Goal: Task Accomplishment & Management: Complete application form

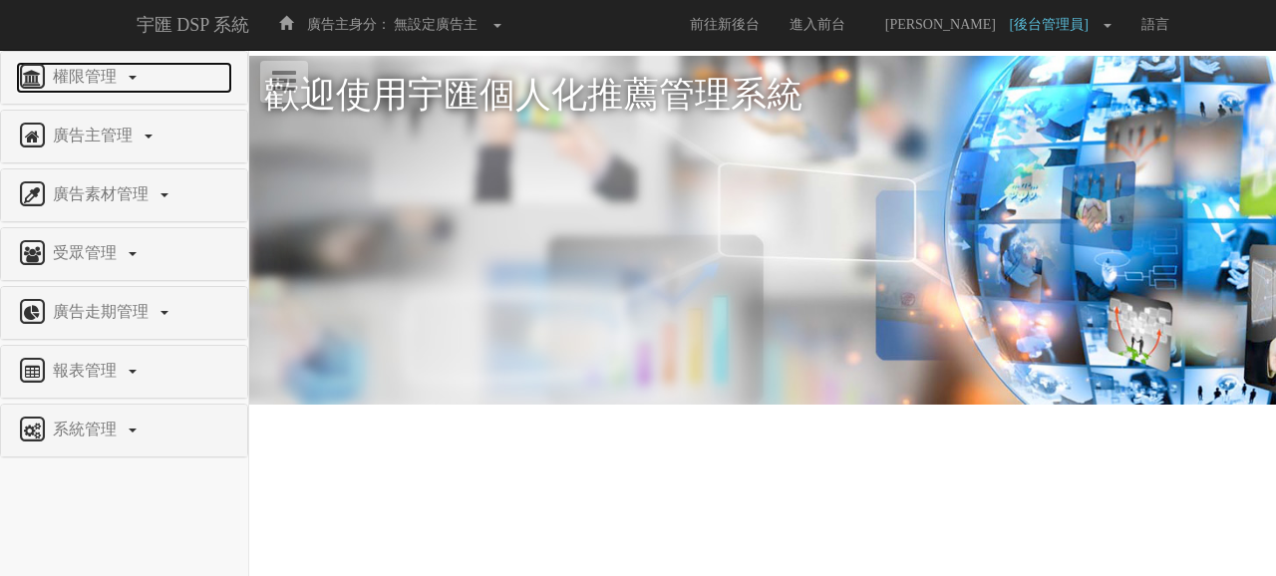
click at [108, 79] on span "權限管理" at bounding box center [87, 76] width 79 height 17
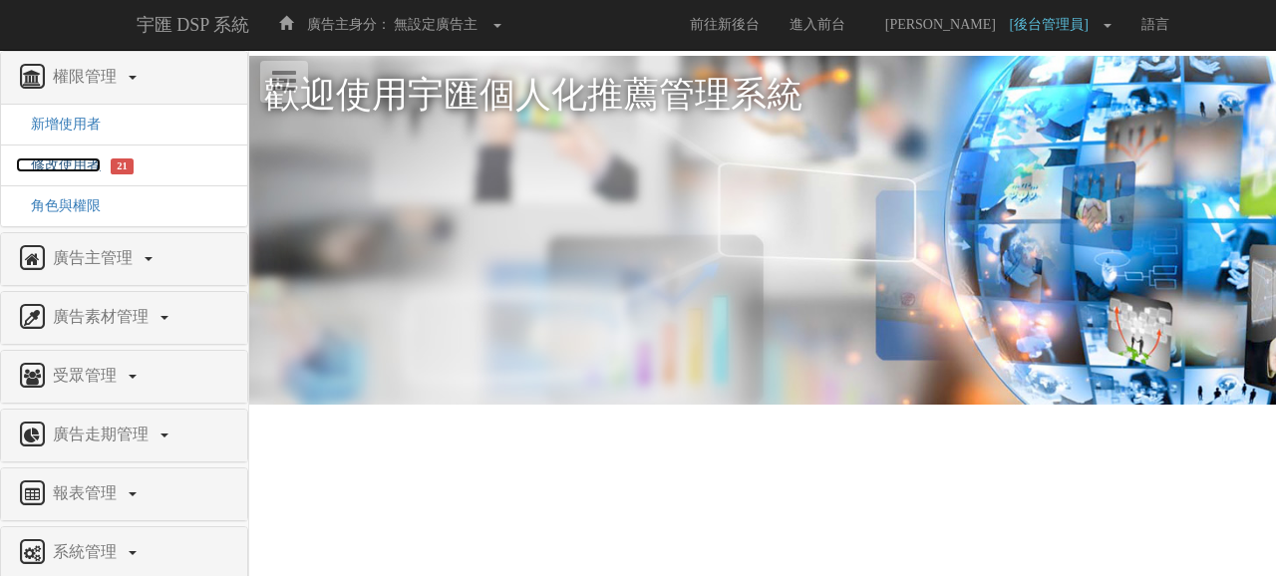
click at [90, 160] on span "修改使用者" at bounding box center [58, 164] width 85 height 15
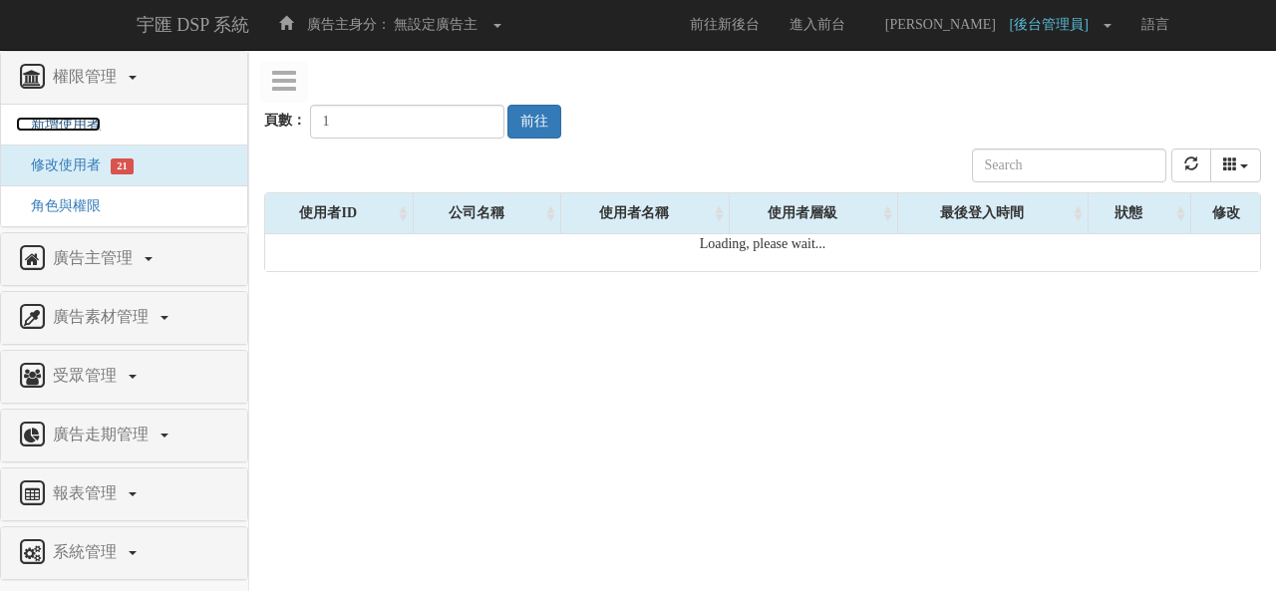
click at [44, 120] on span "新增使用者" at bounding box center [58, 124] width 85 height 15
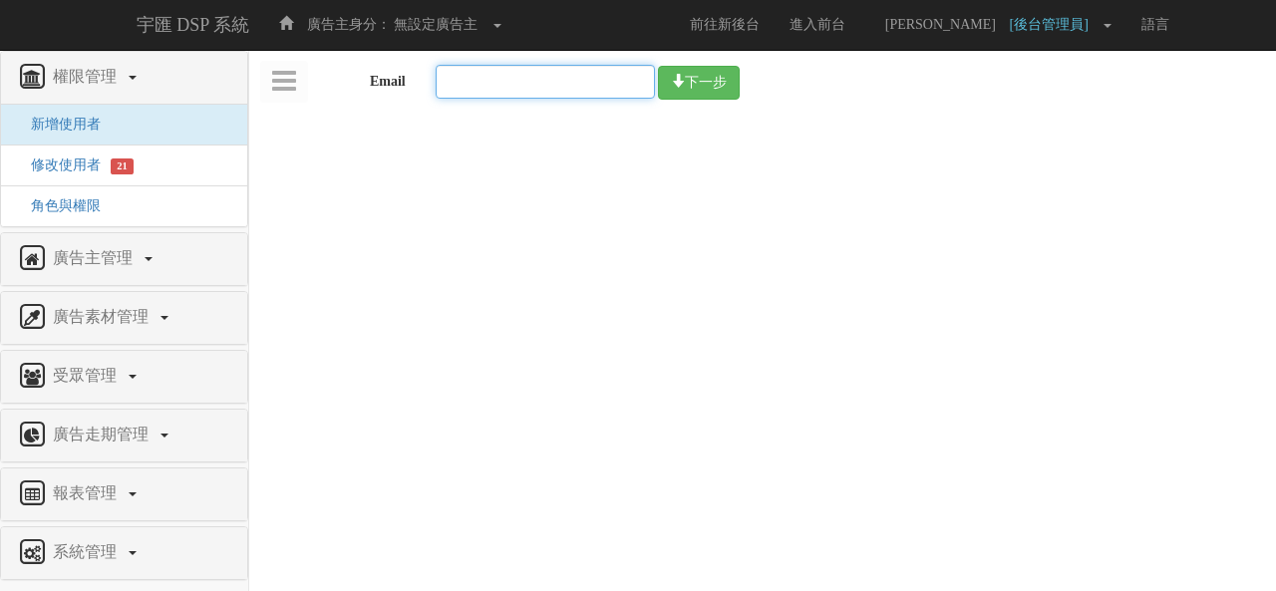
click at [572, 73] on input "Email" at bounding box center [544, 82] width 219 height 34
paste input "edu.user8@bridgewell.com"
type input "edu.user8@bridgewell.com"
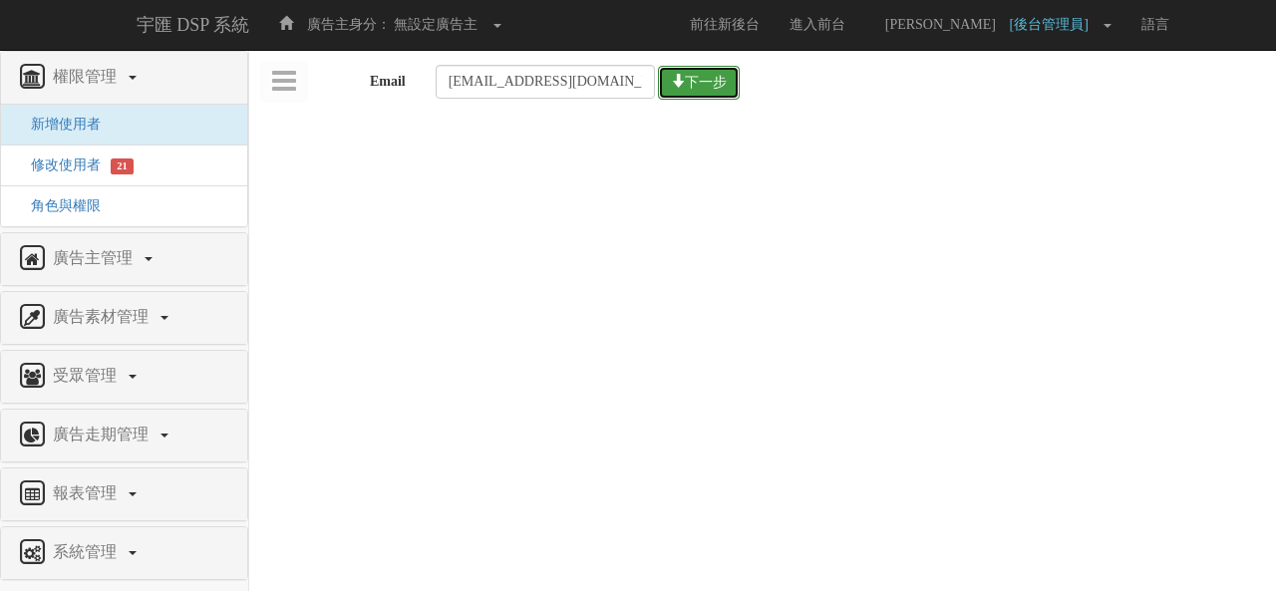
click at [697, 87] on button "下一步" at bounding box center [699, 83] width 82 height 34
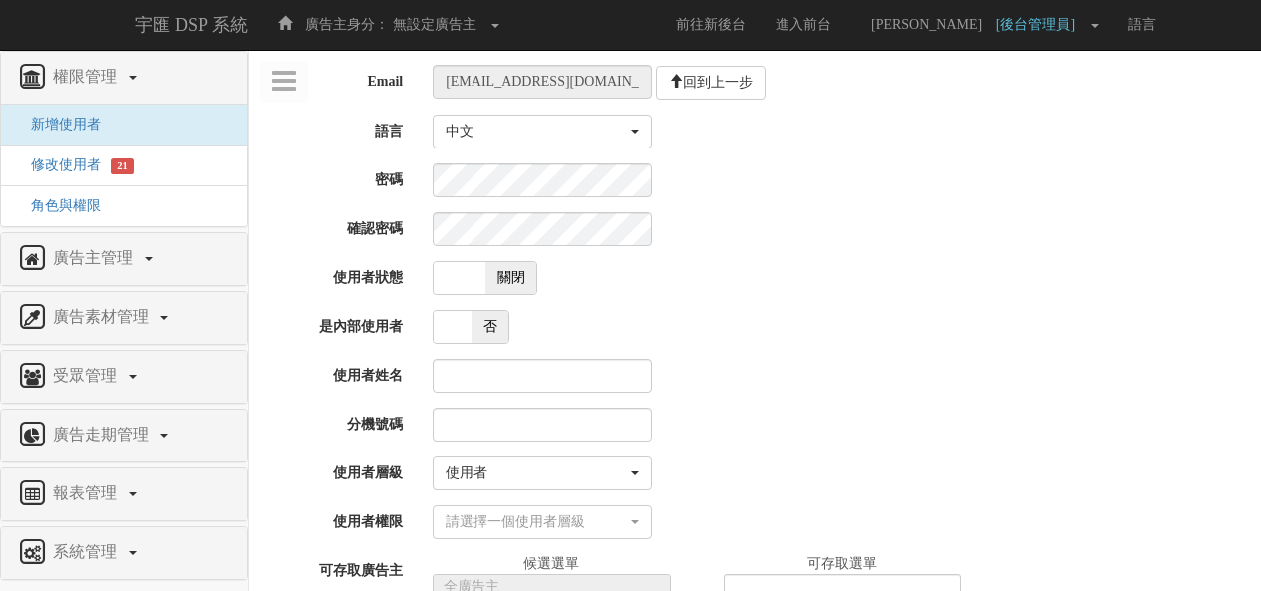
select select "User"
select select
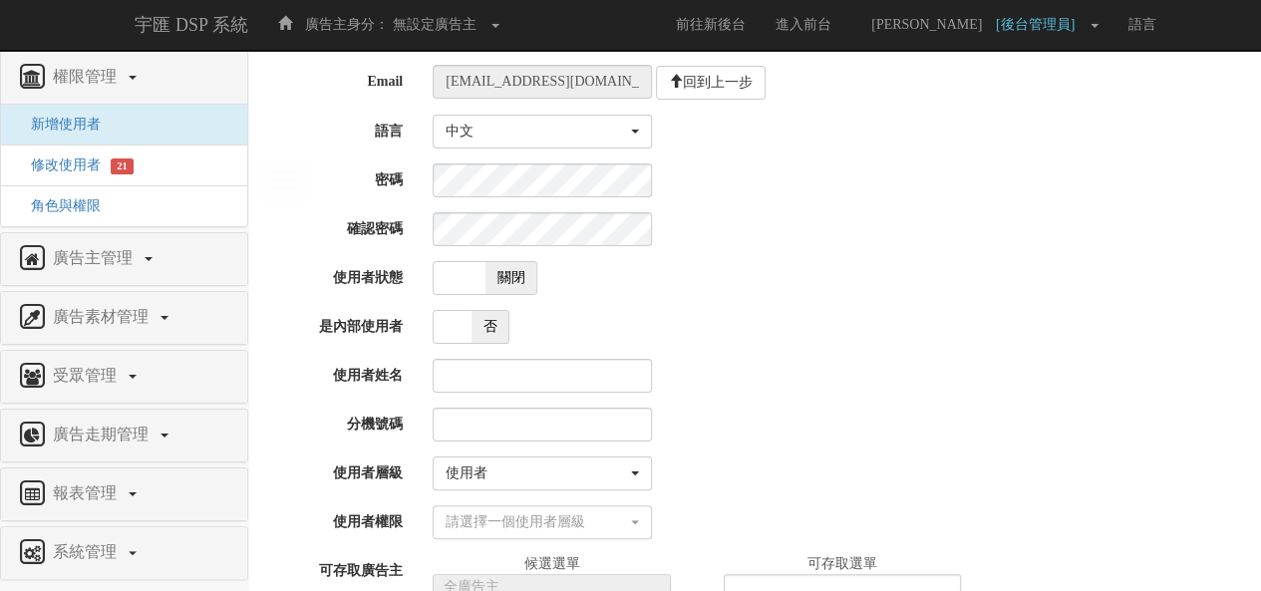
scroll to position [100, 0]
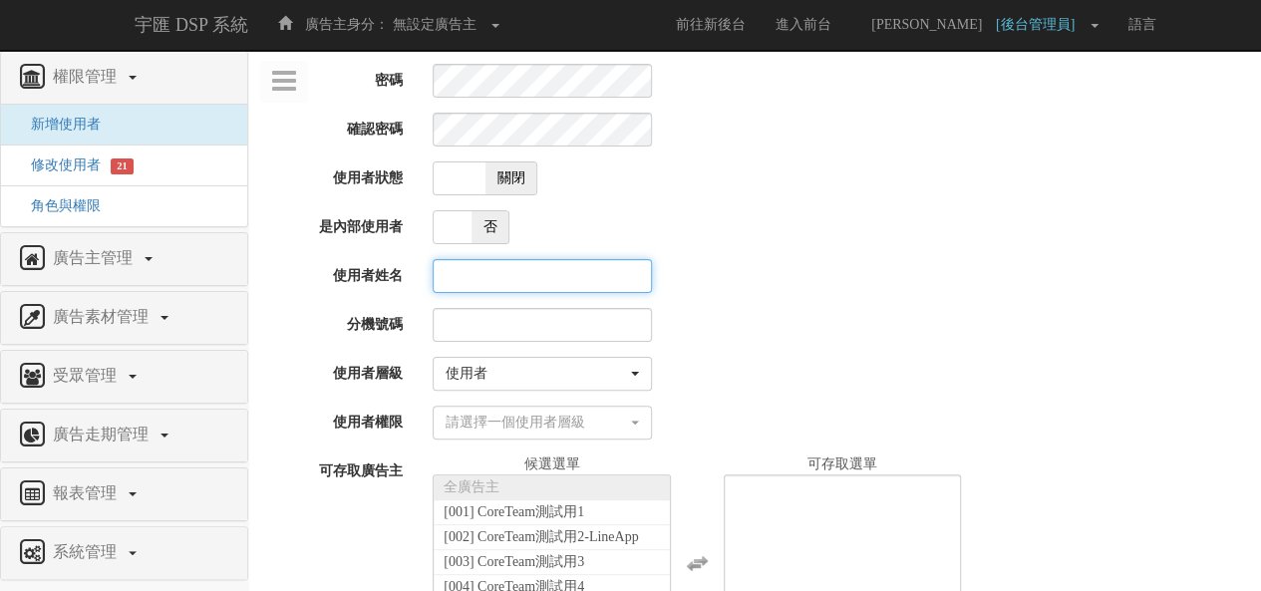
click at [512, 268] on input "使用者姓名" at bounding box center [541, 276] width 219 height 34
paste input "教學用使用者 8"
type input "教學用使用者 8"
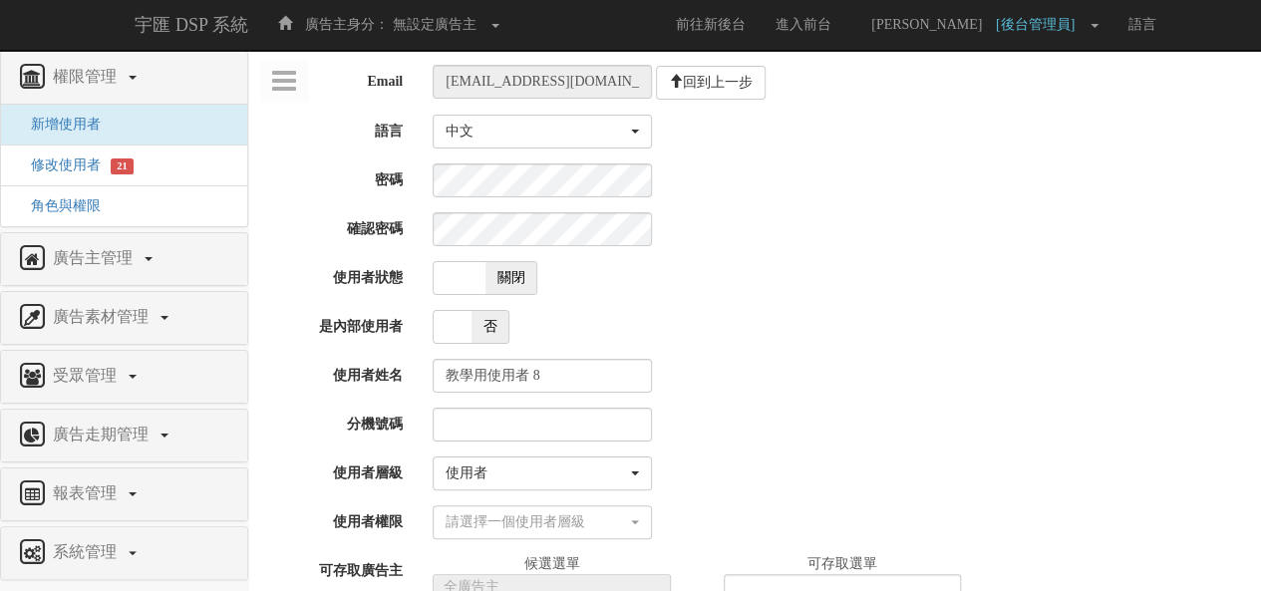
click at [528, 276] on span "關閉" at bounding box center [511, 278] width 52 height 32
checkbox input "true"
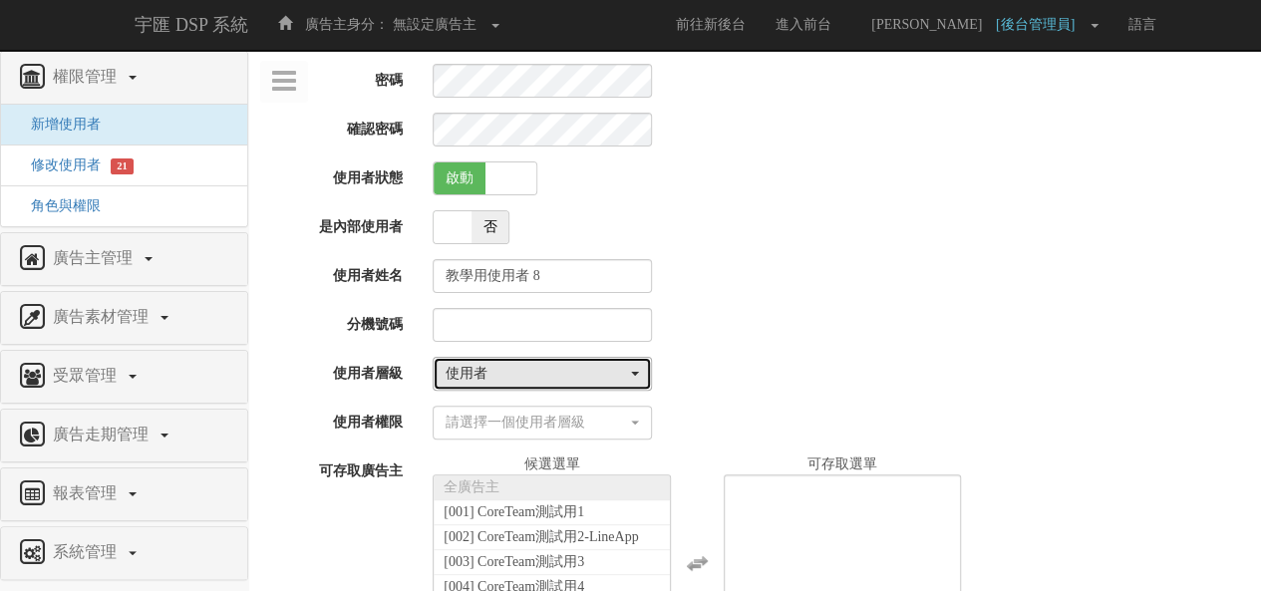
click at [520, 370] on div "使用者" at bounding box center [535, 374] width 181 height 20
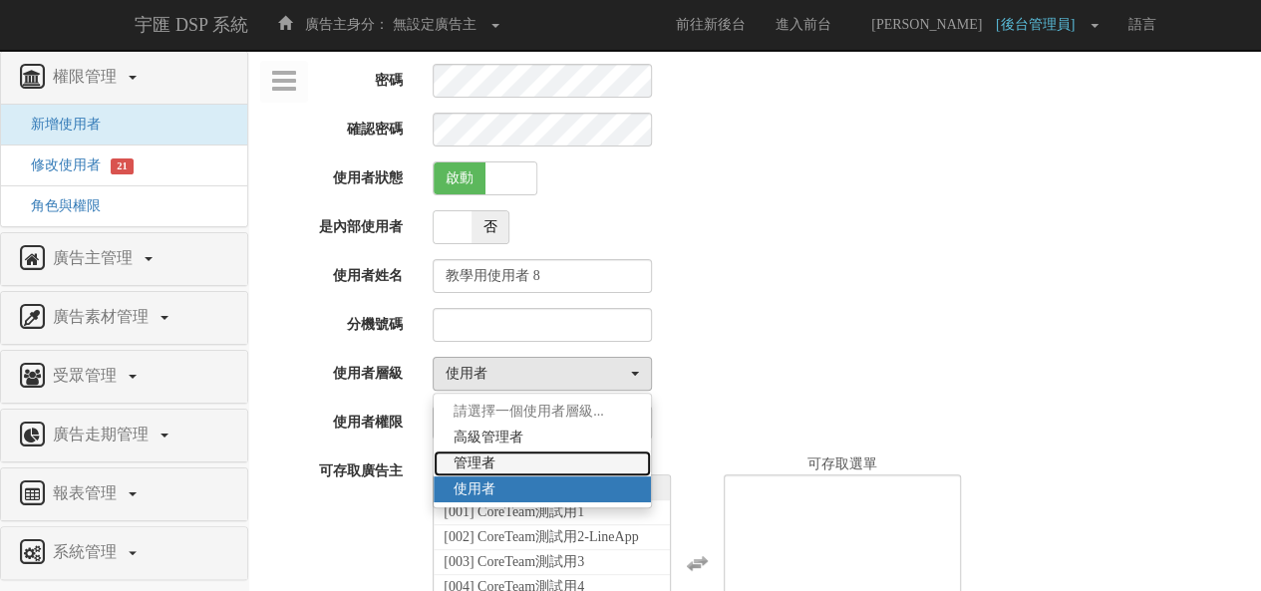
click at [534, 462] on link "管理者" at bounding box center [541, 463] width 217 height 26
select select "Manager"
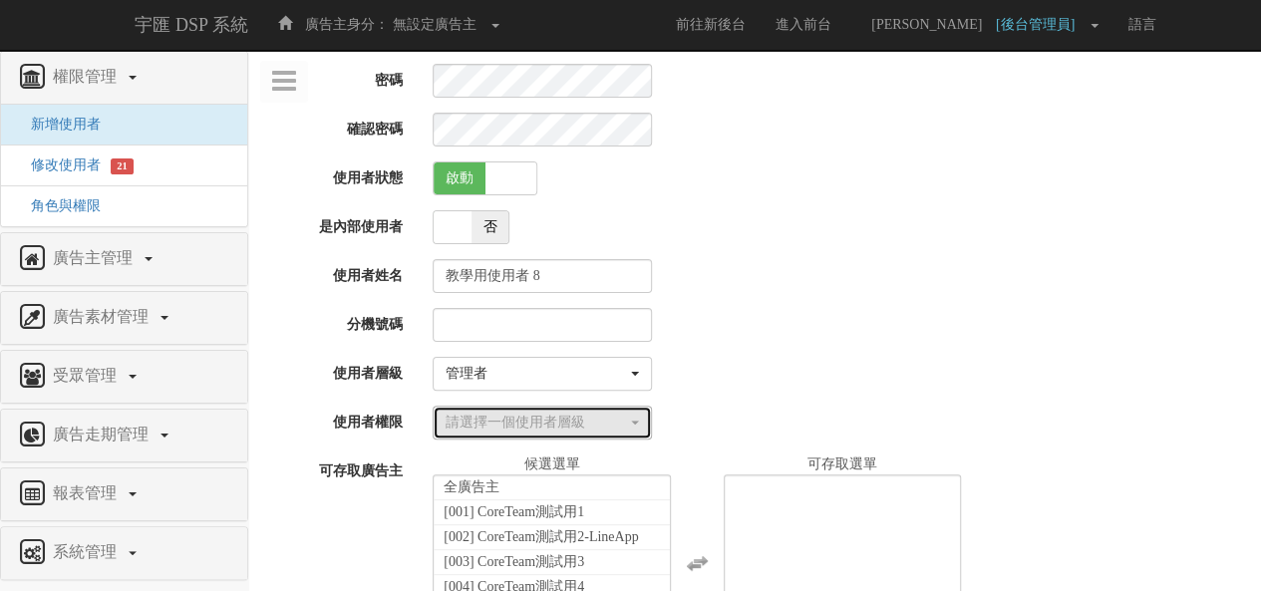
click at [573, 422] on div "請選擇一個使用者層級" at bounding box center [535, 423] width 181 height 20
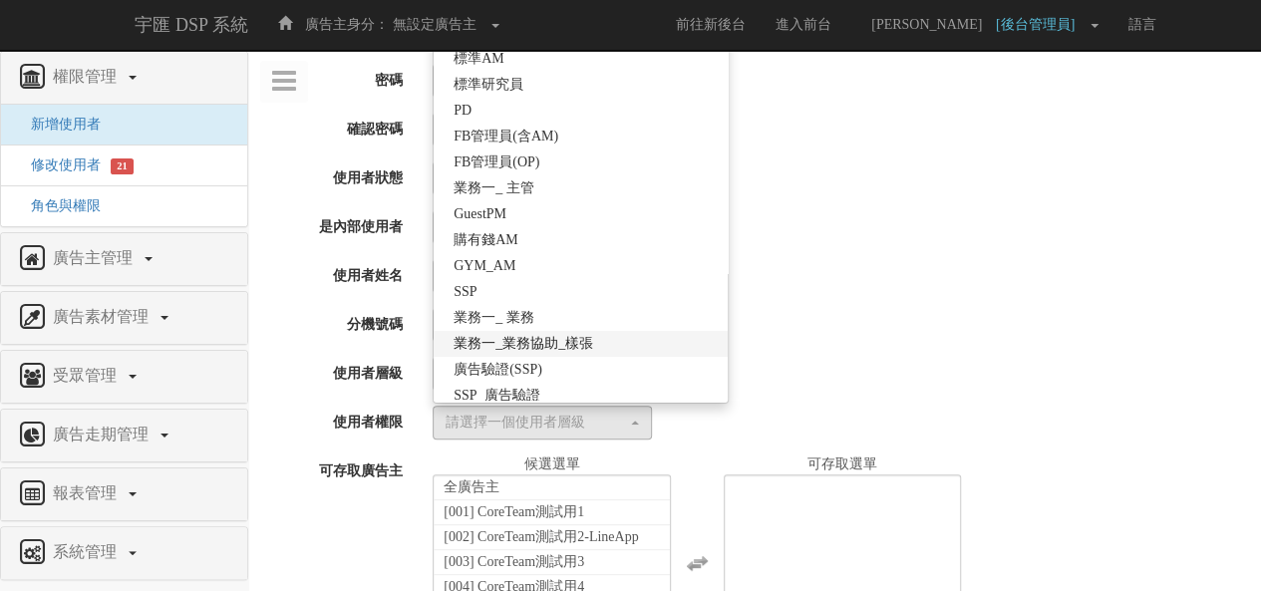
scroll to position [448, 0]
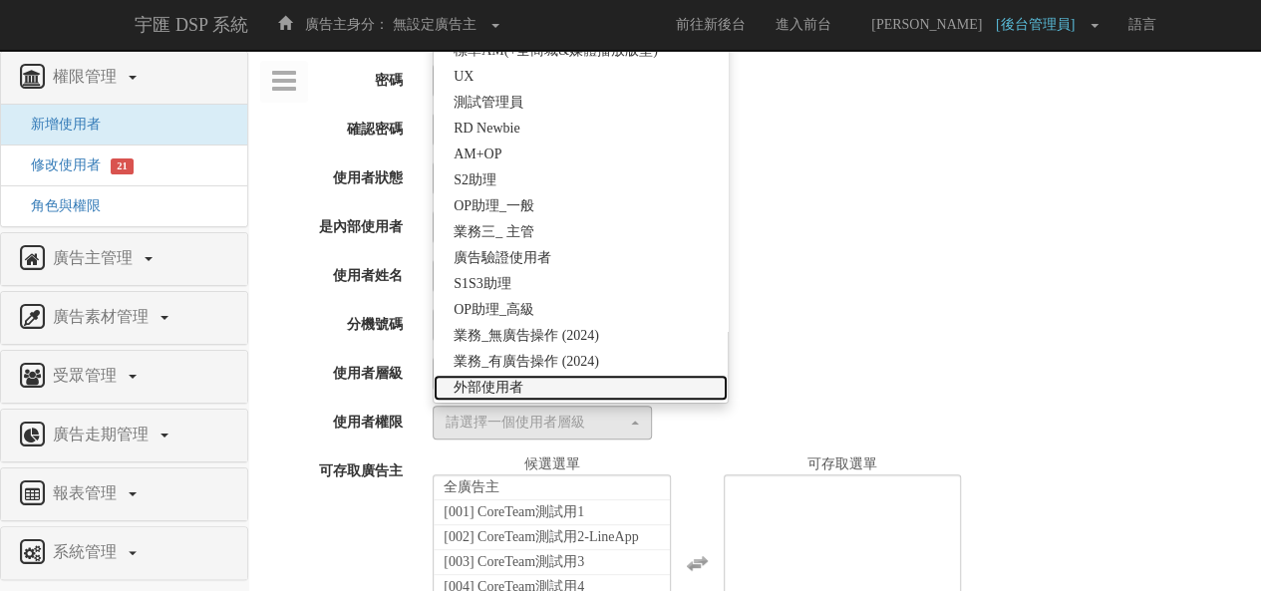
click at [540, 386] on link "外部使用者" at bounding box center [580, 388] width 294 height 26
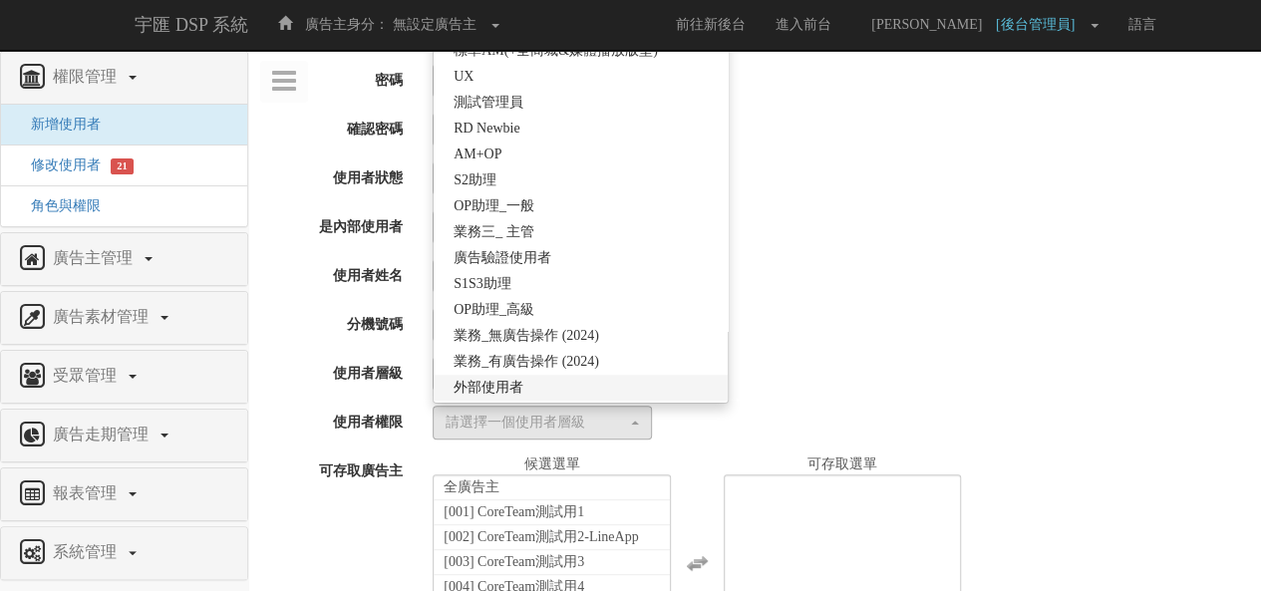
select select "69"
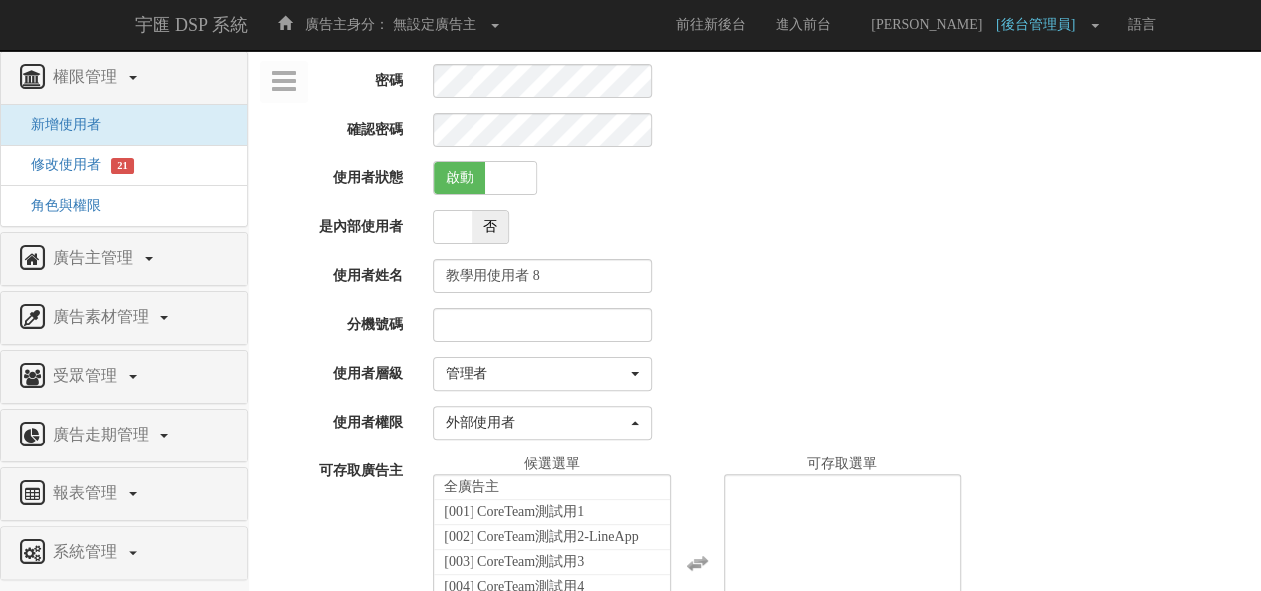
click at [892, 326] on div at bounding box center [839, 325] width 843 height 34
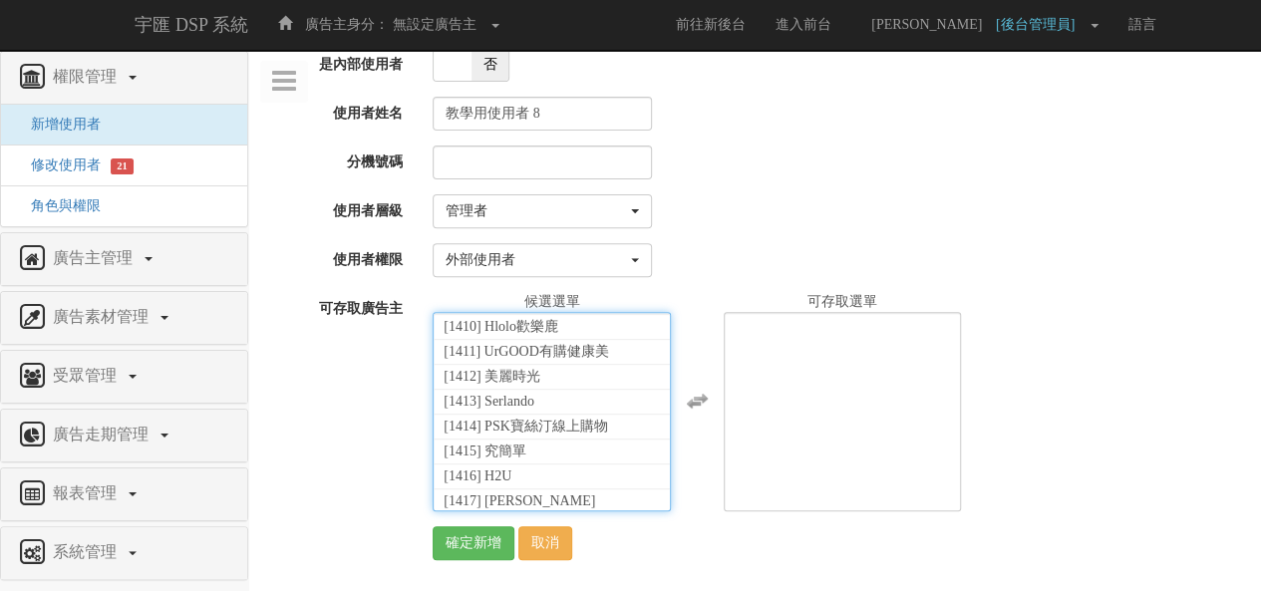
scroll to position [44507, 0]
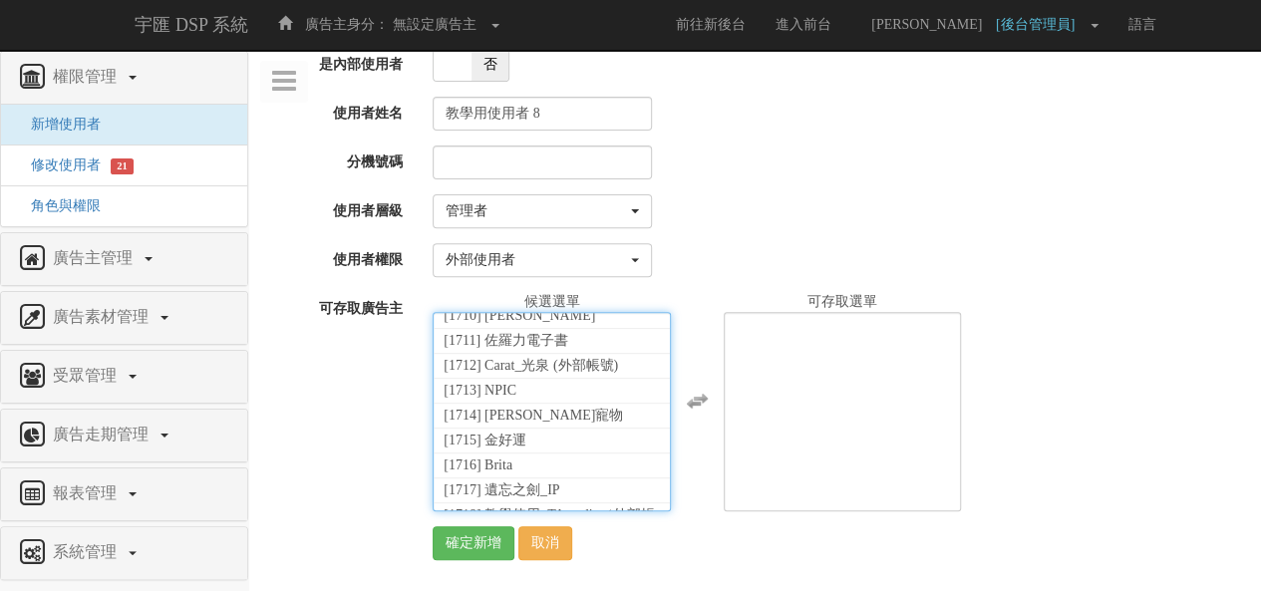
select select "1755"
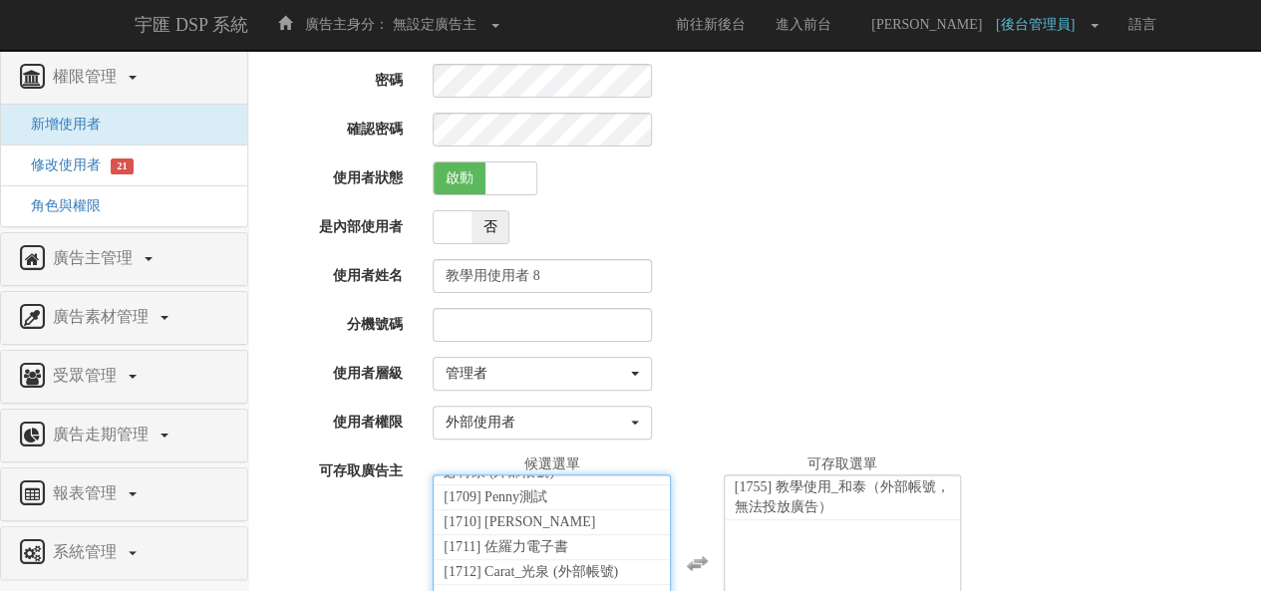
scroll to position [262, 0]
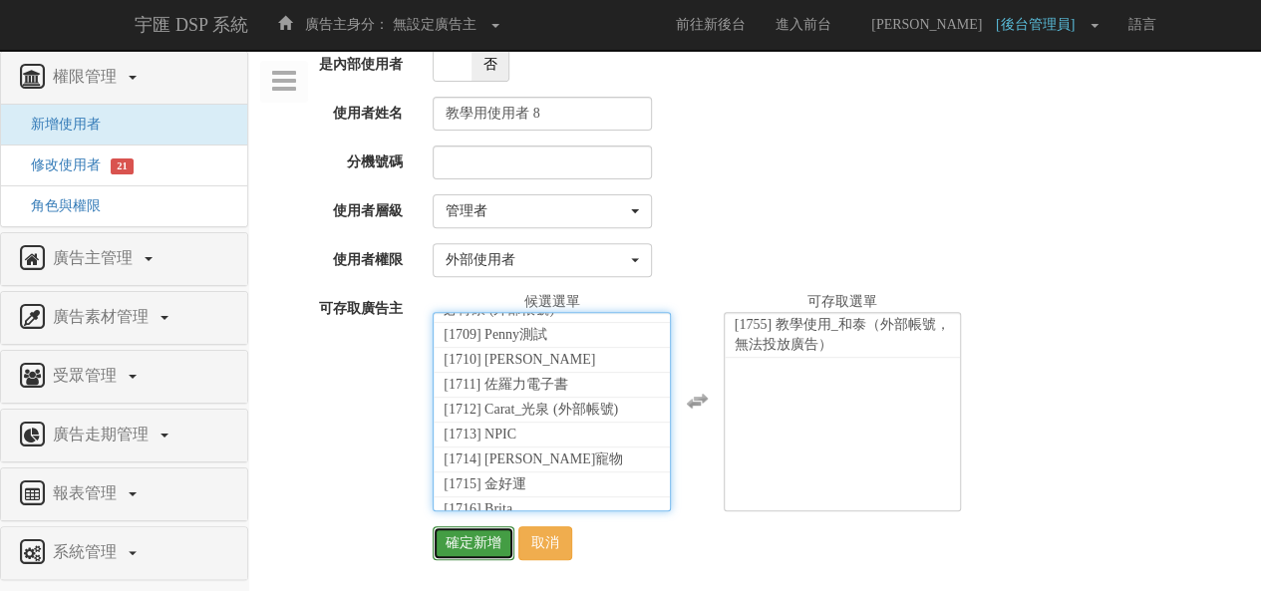
click at [468, 543] on input "確定新增" at bounding box center [473, 543] width 82 height 34
